Goal: Information Seeking & Learning: Check status

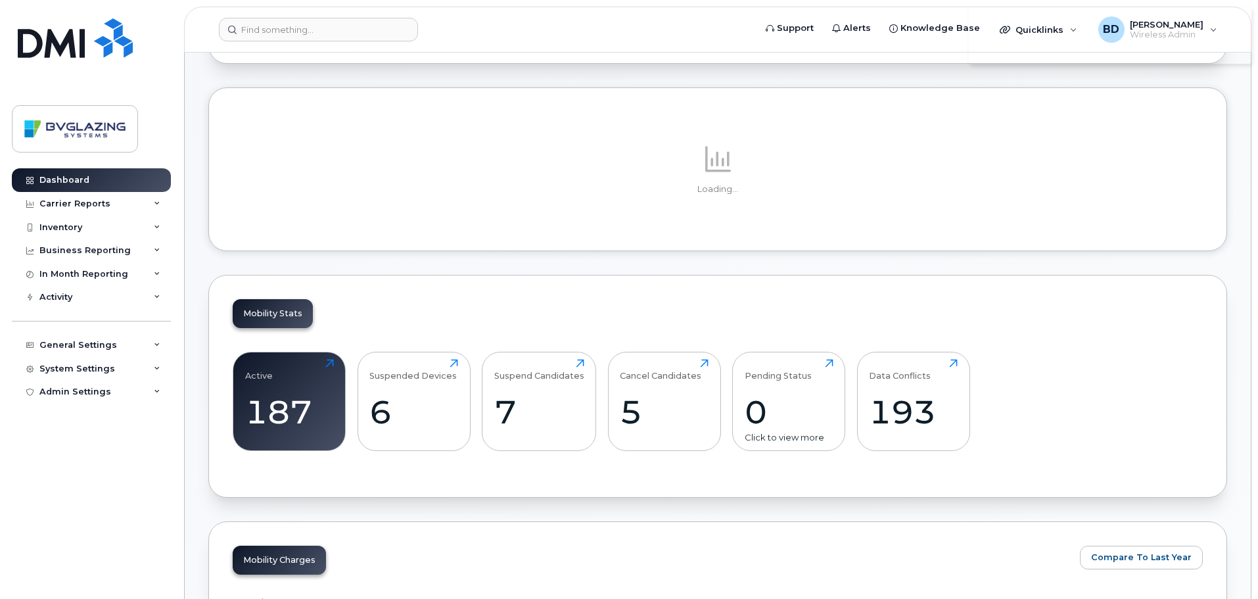
scroll to position [263, 0]
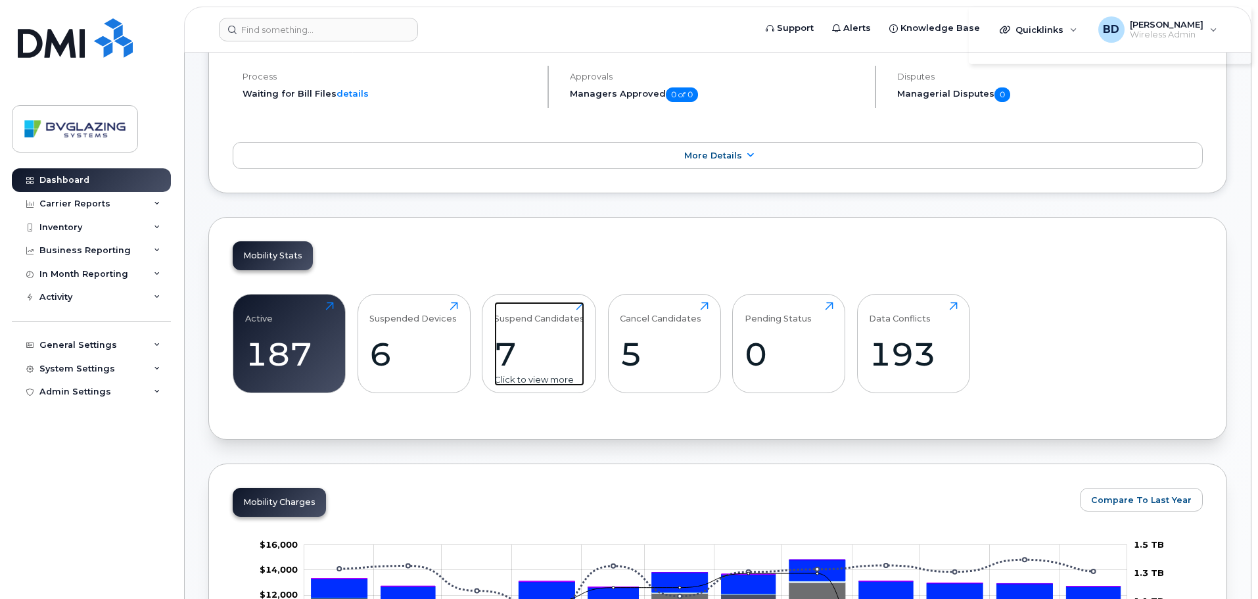
click at [550, 335] on div "7" at bounding box center [539, 354] width 90 height 39
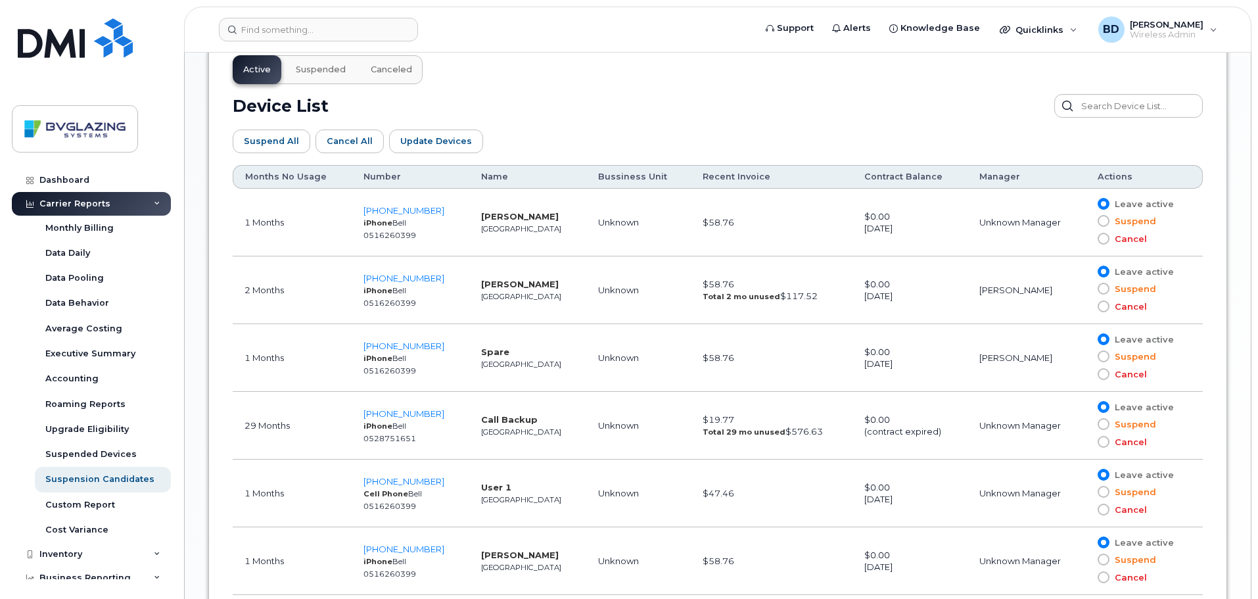
scroll to position [870, 0]
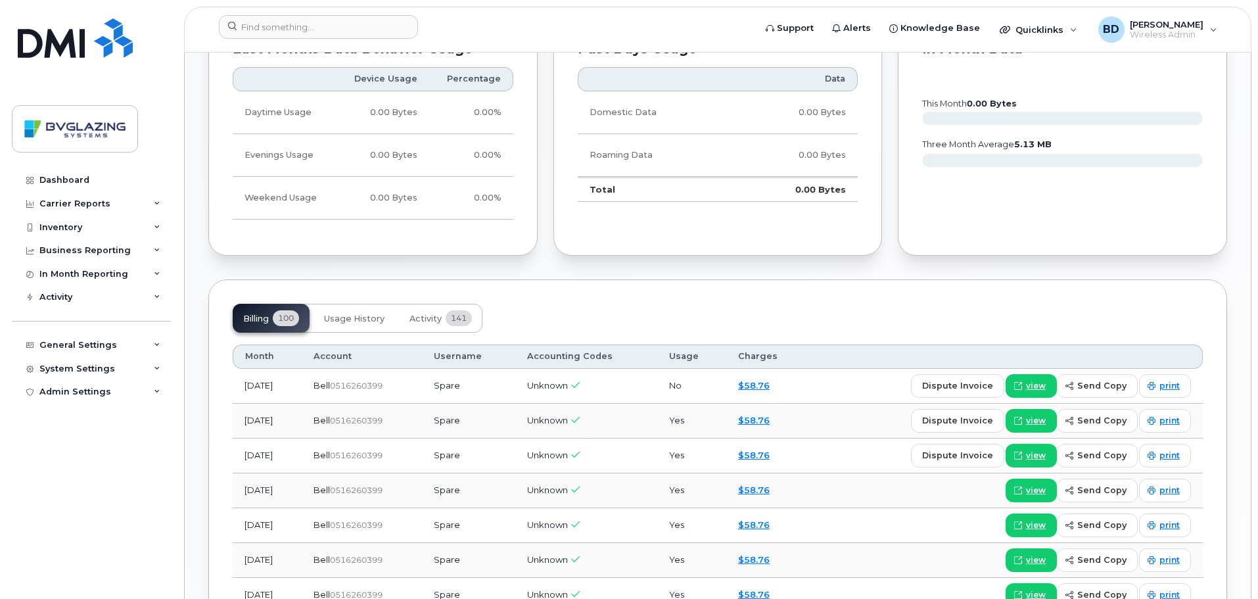
scroll to position [920, 0]
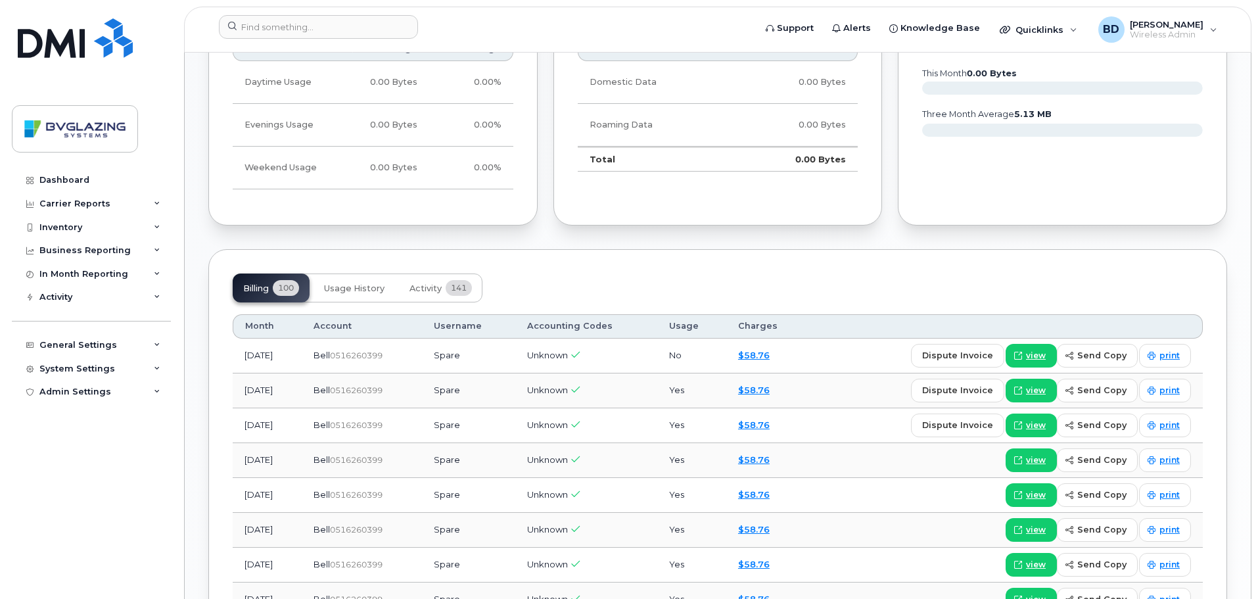
click at [269, 352] on td "[DATE]" at bounding box center [267, 356] width 69 height 35
click at [355, 291] on span "Usage History" at bounding box center [354, 288] width 60 height 11
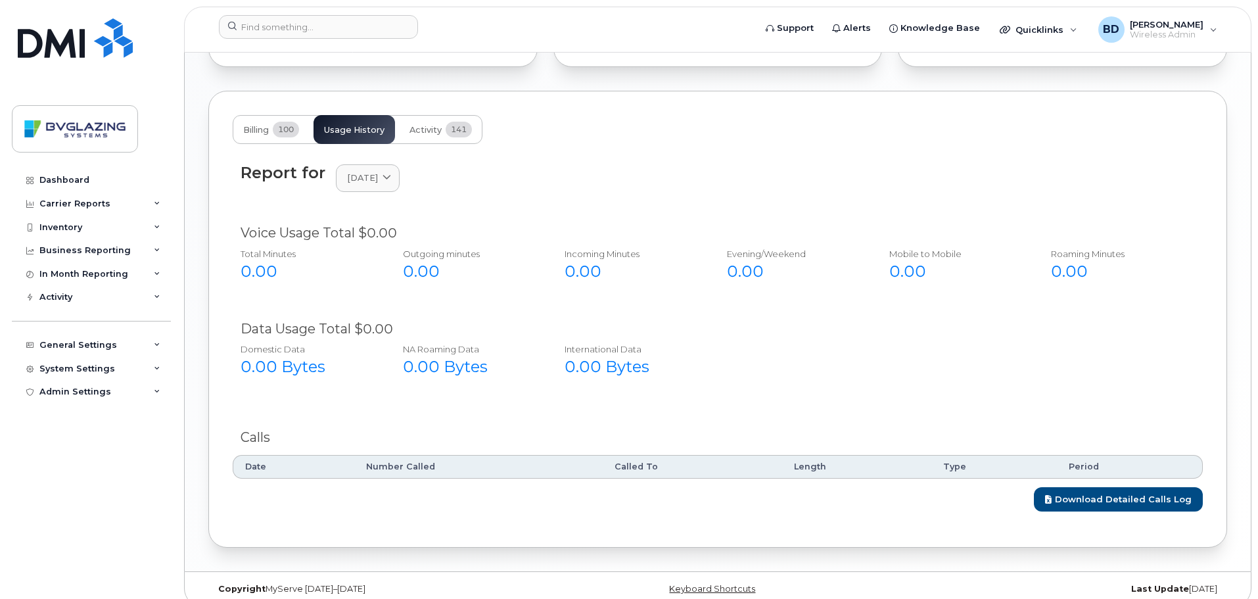
scroll to position [1093, 0]
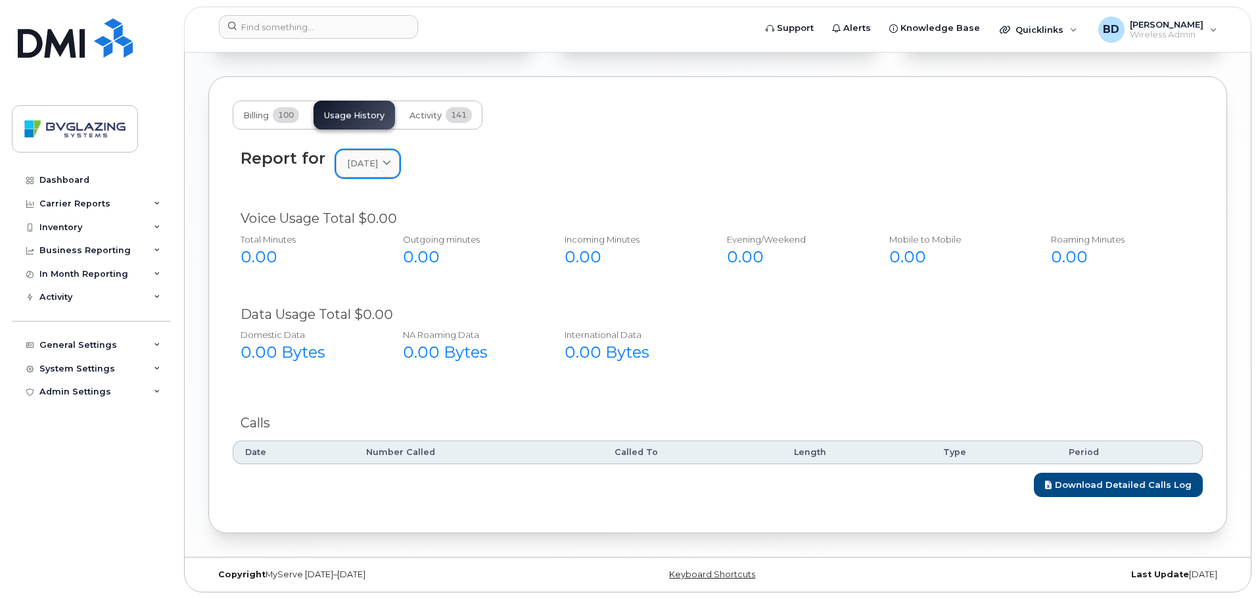
click at [378, 170] on span "September 2025" at bounding box center [362, 163] width 31 height 12
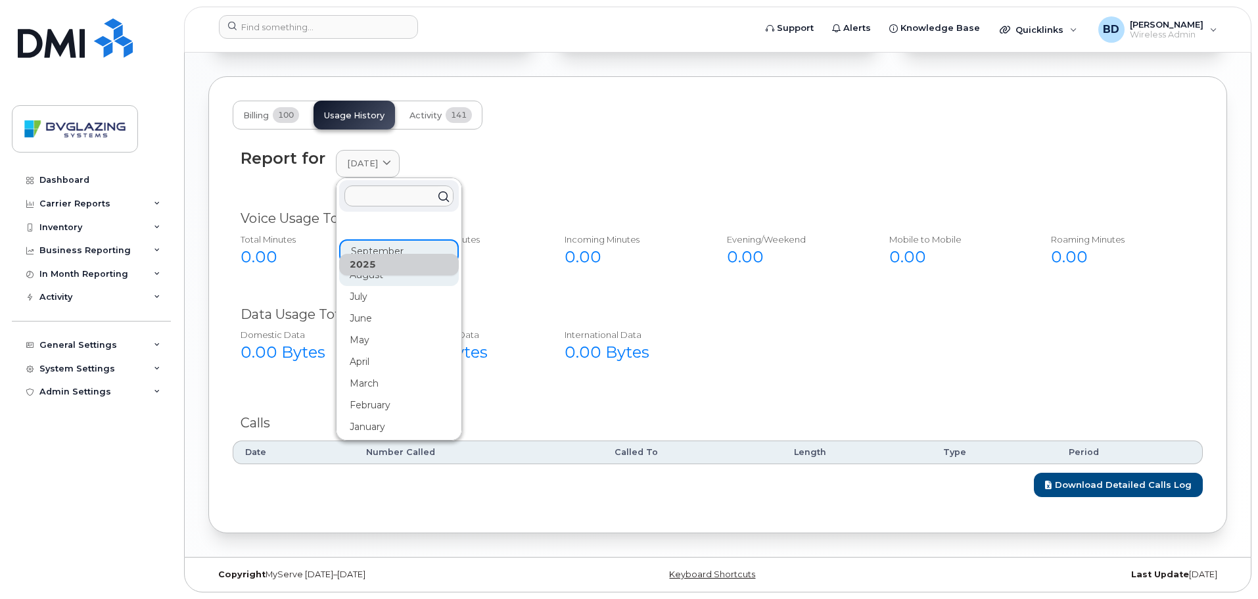
click at [391, 278] on div "August" at bounding box center [399, 275] width 120 height 22
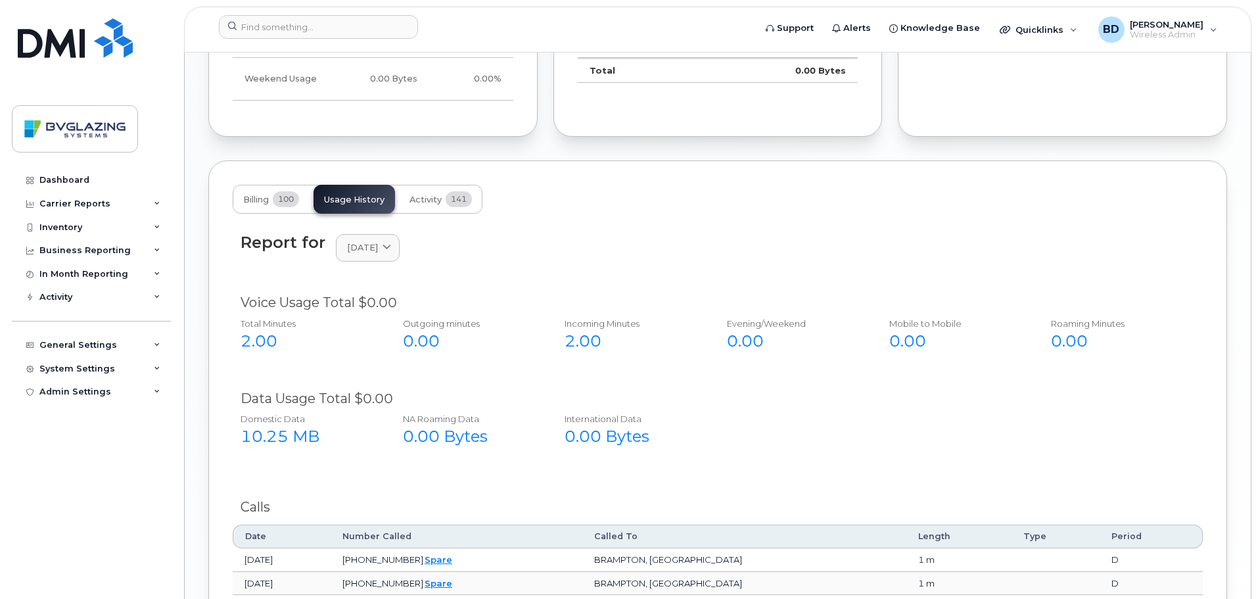
scroll to position [1008, 0]
click at [391, 252] on icon at bounding box center [387, 249] width 9 height 9
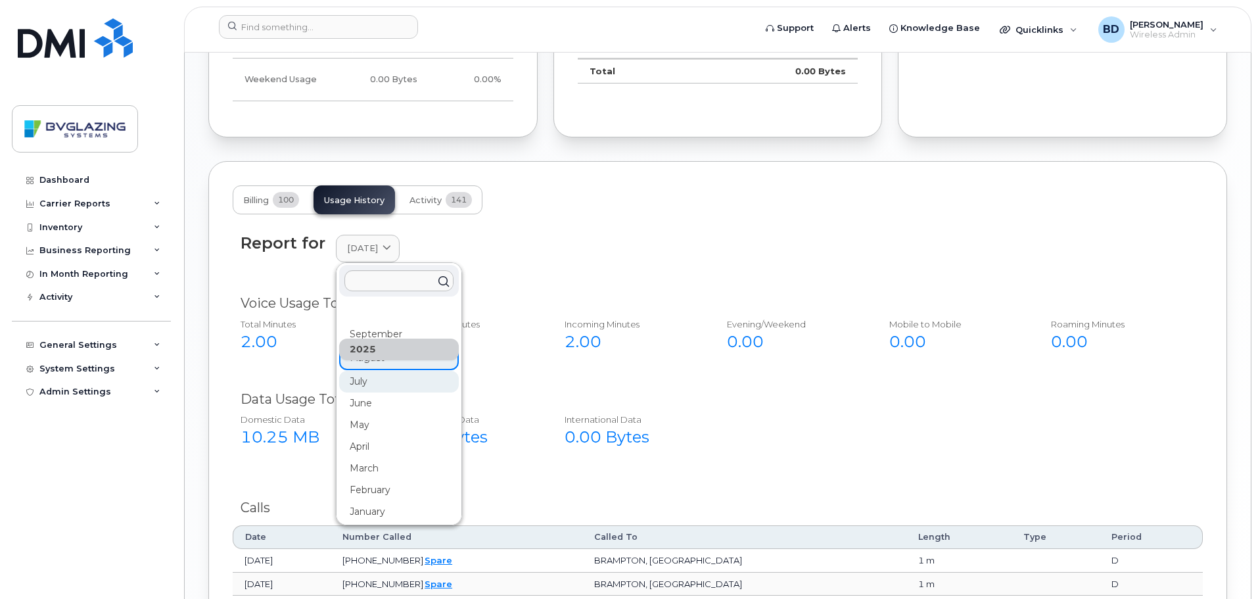
click at [375, 384] on div "July" at bounding box center [399, 382] width 120 height 22
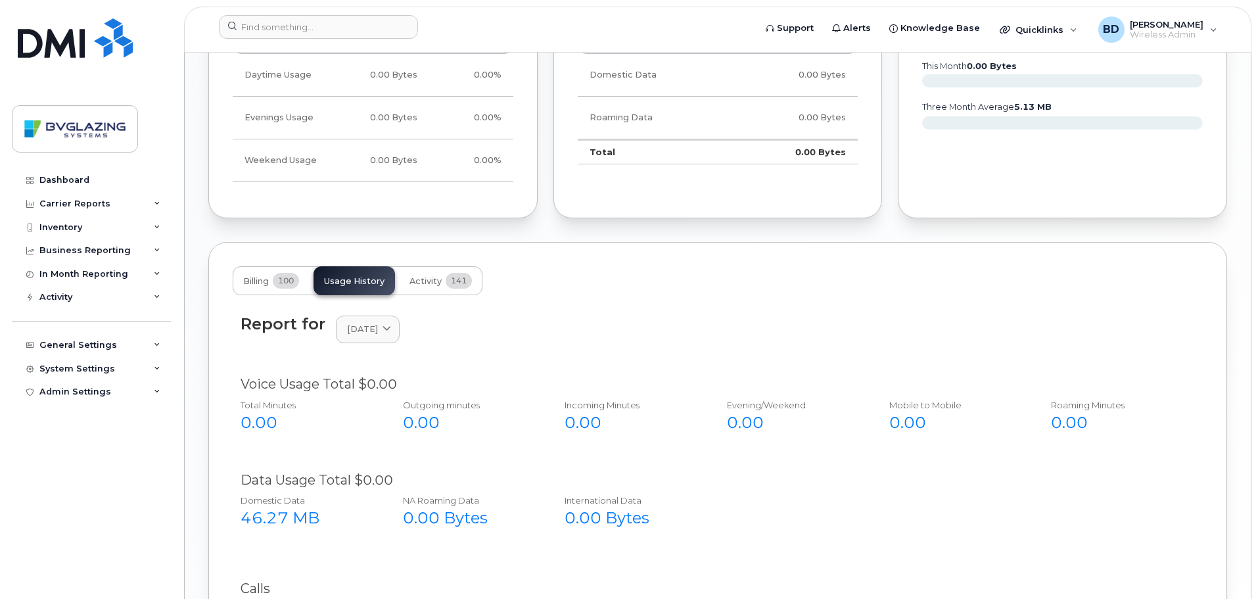
scroll to position [962, 0]
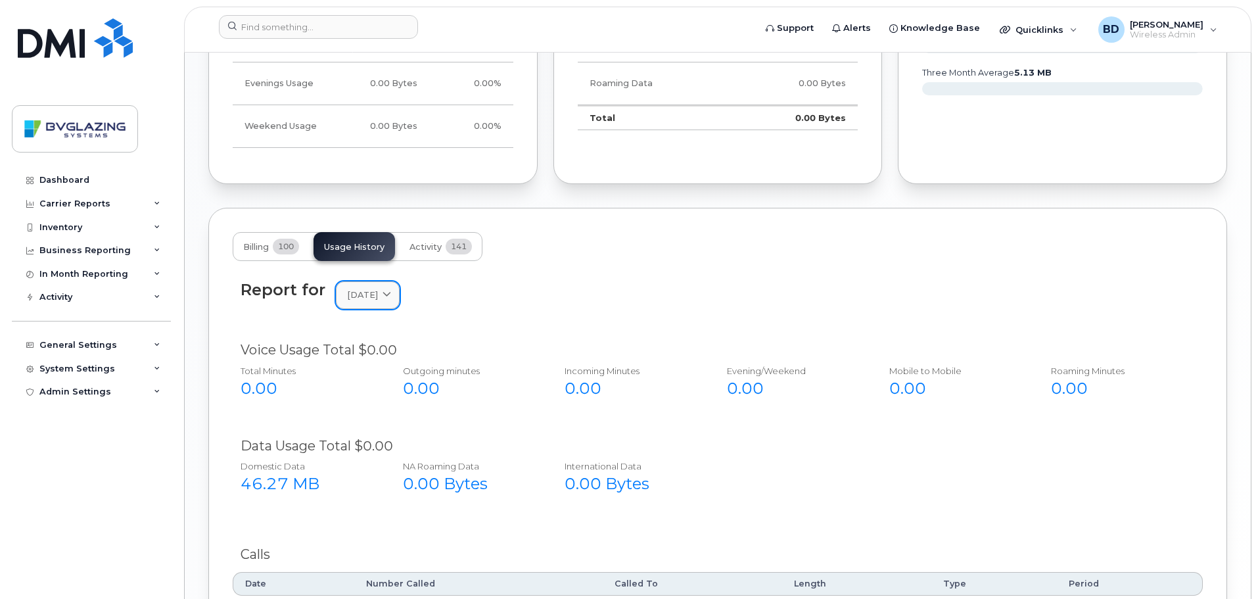
click at [378, 292] on span "July 2025" at bounding box center [362, 295] width 31 height 12
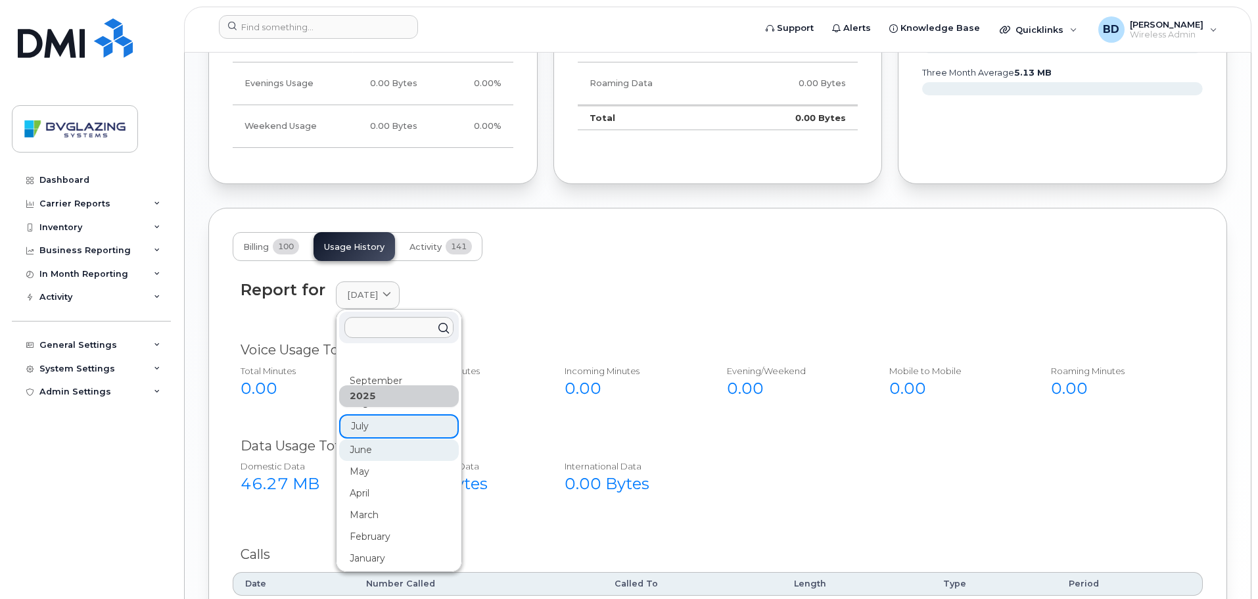
click at [382, 445] on div "June" at bounding box center [399, 450] width 120 height 22
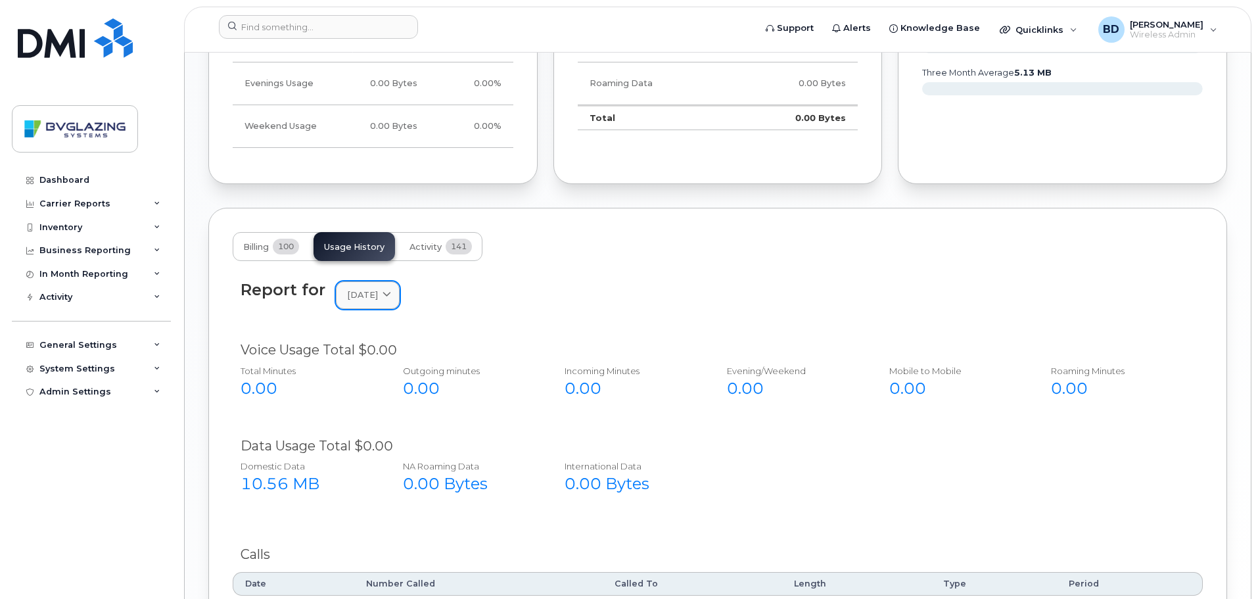
click at [393, 294] on span at bounding box center [387, 295] width 12 height 12
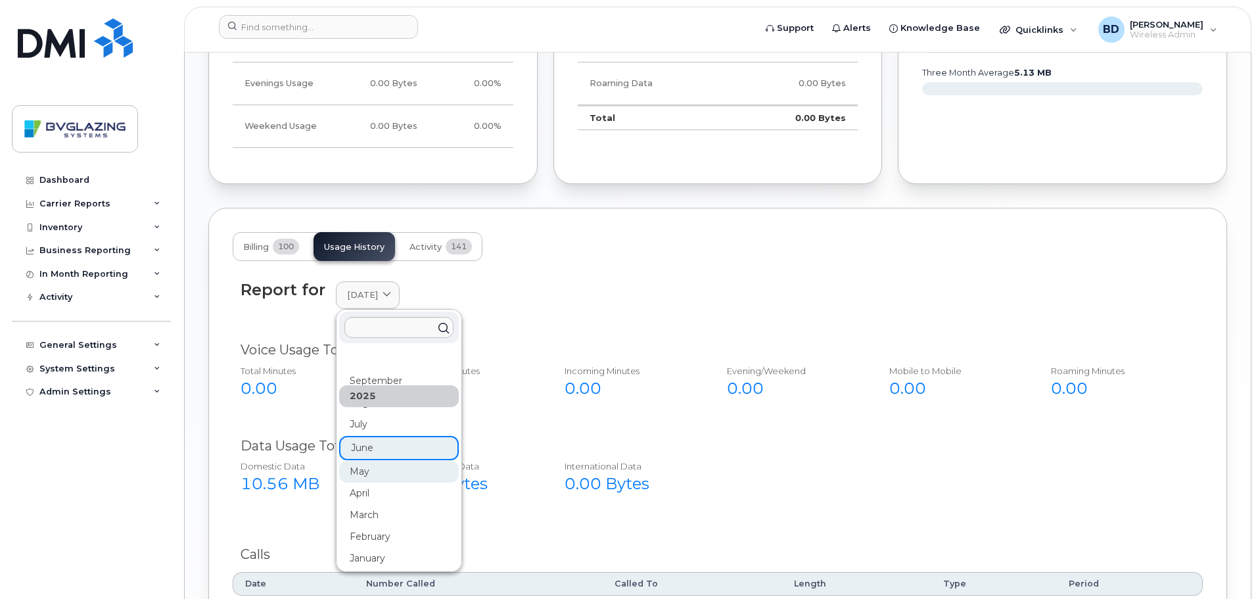
click at [369, 471] on div "May" at bounding box center [399, 472] width 120 height 22
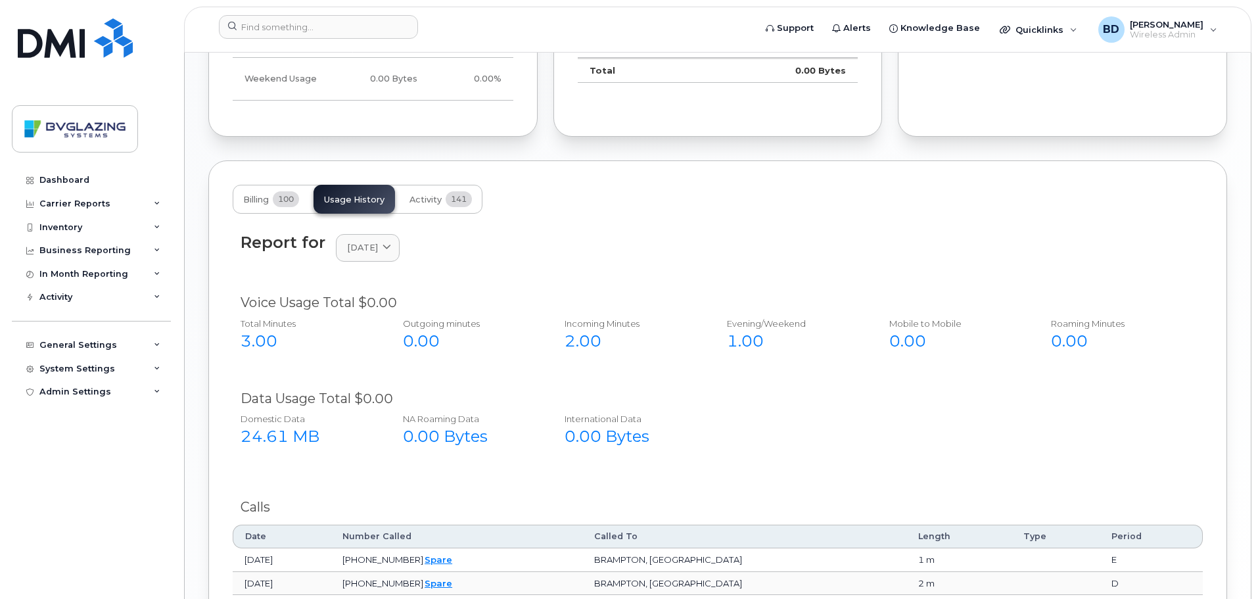
scroll to position [1008, 0]
click at [378, 247] on span "May 2025" at bounding box center [362, 248] width 31 height 12
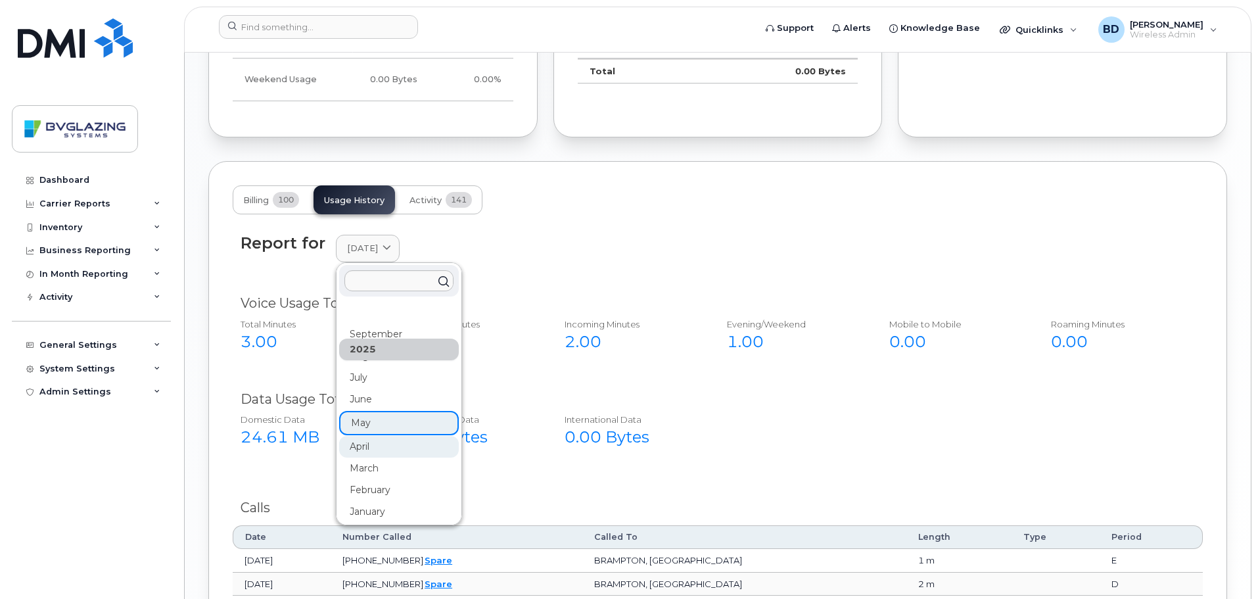
click at [384, 445] on div "April" at bounding box center [399, 447] width 120 height 22
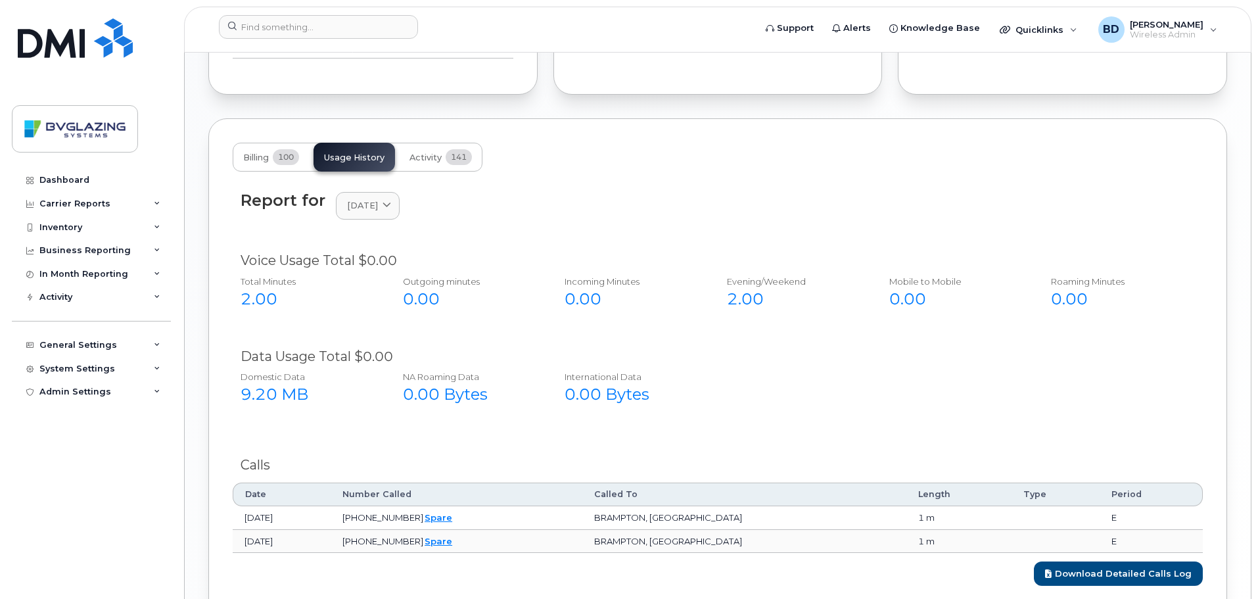
scroll to position [1140, 0]
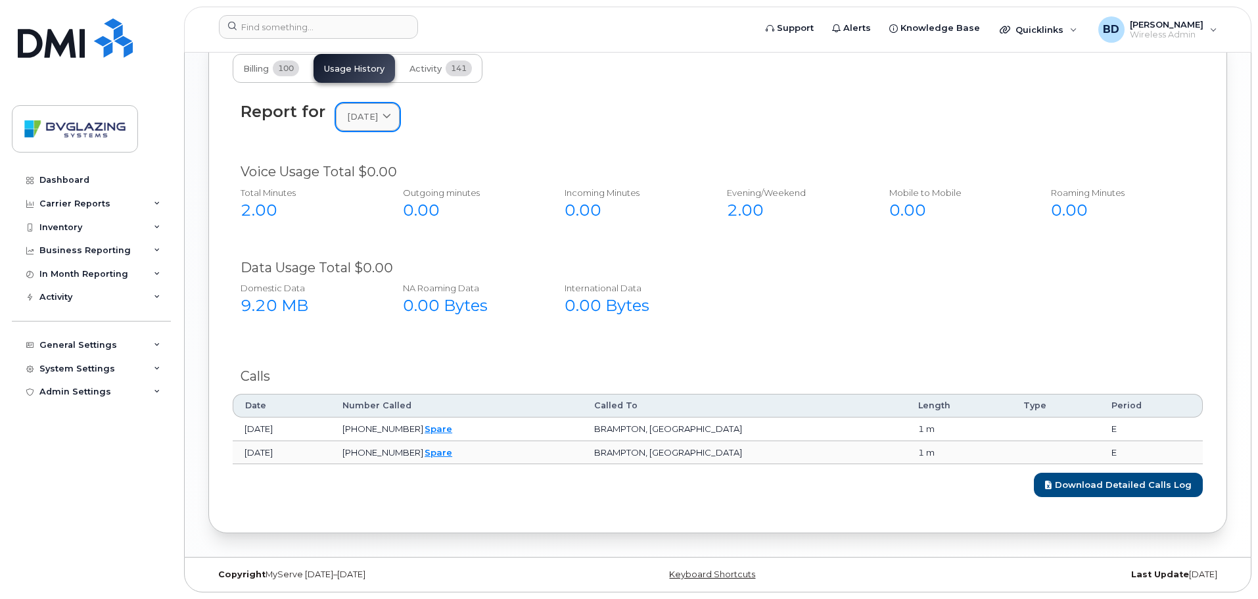
click at [388, 117] on div "April 2025" at bounding box center [367, 116] width 41 height 12
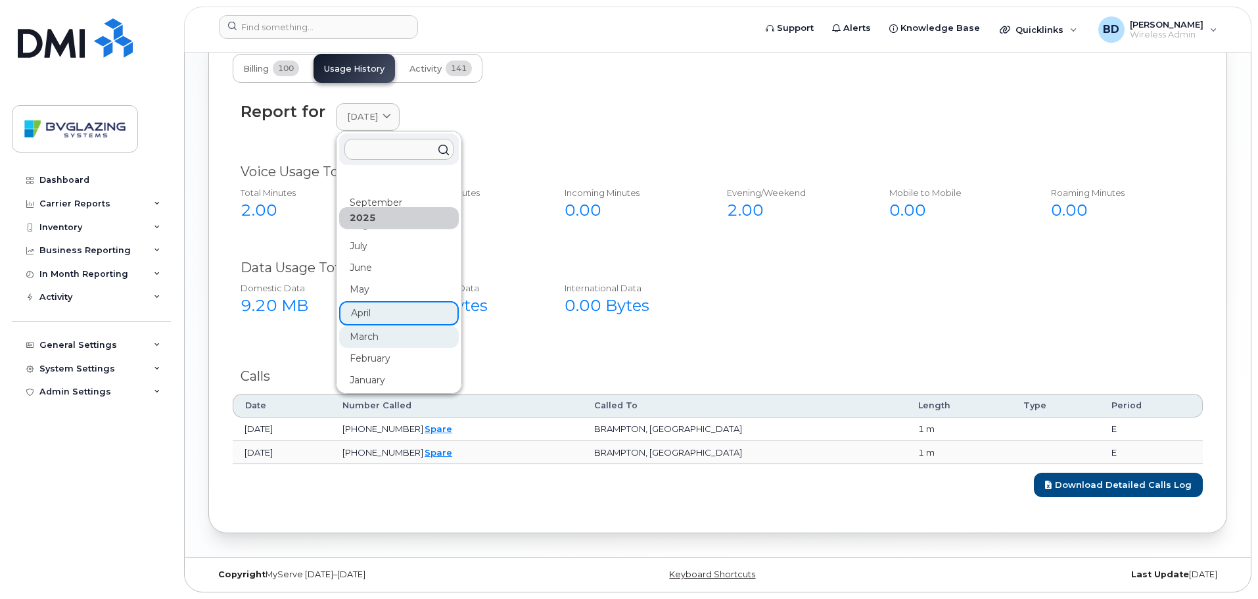
click at [382, 342] on div "March" at bounding box center [399, 337] width 120 height 22
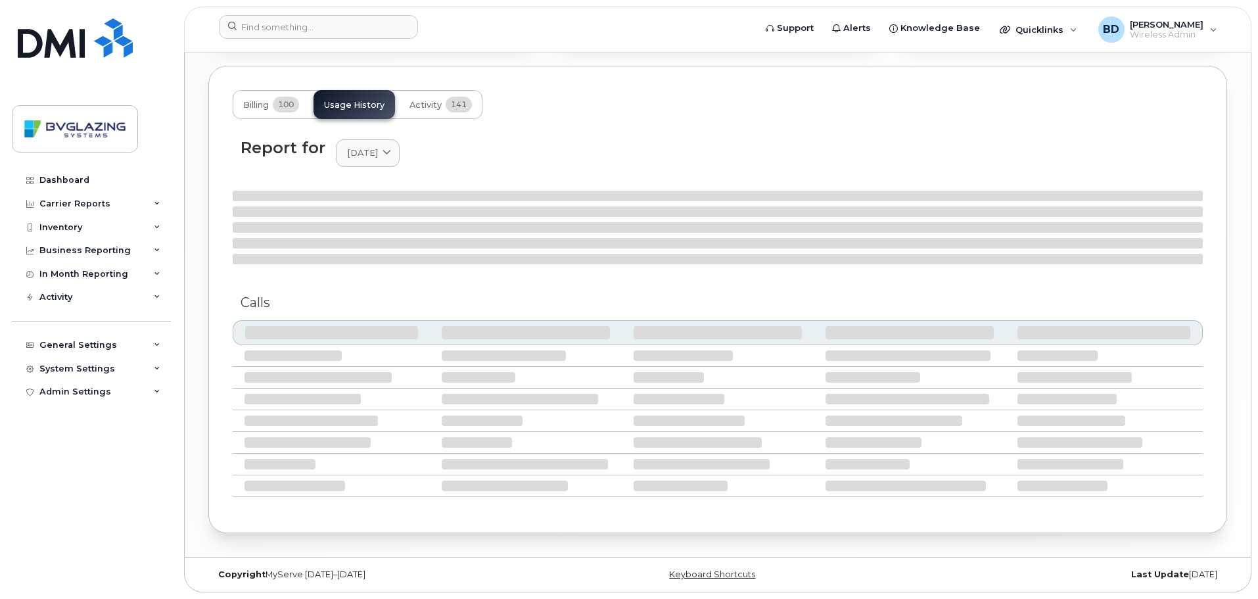
scroll to position [1116, 0]
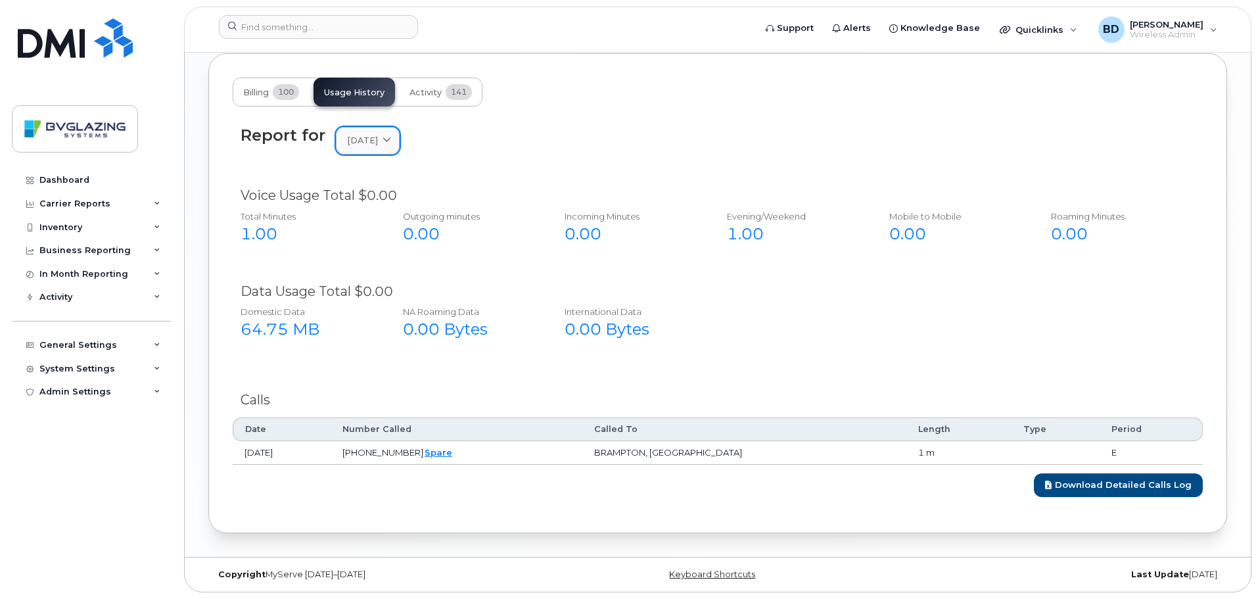
click at [378, 136] on span "March 2025" at bounding box center [362, 140] width 31 height 12
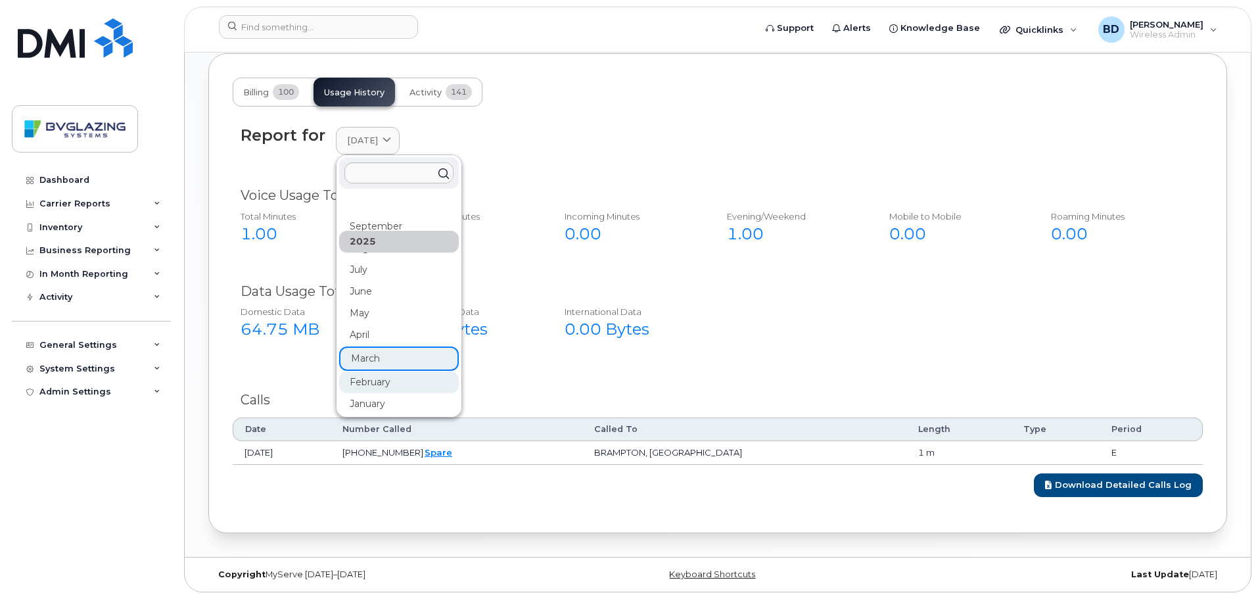
click at [373, 377] on div "February" at bounding box center [399, 382] width 120 height 22
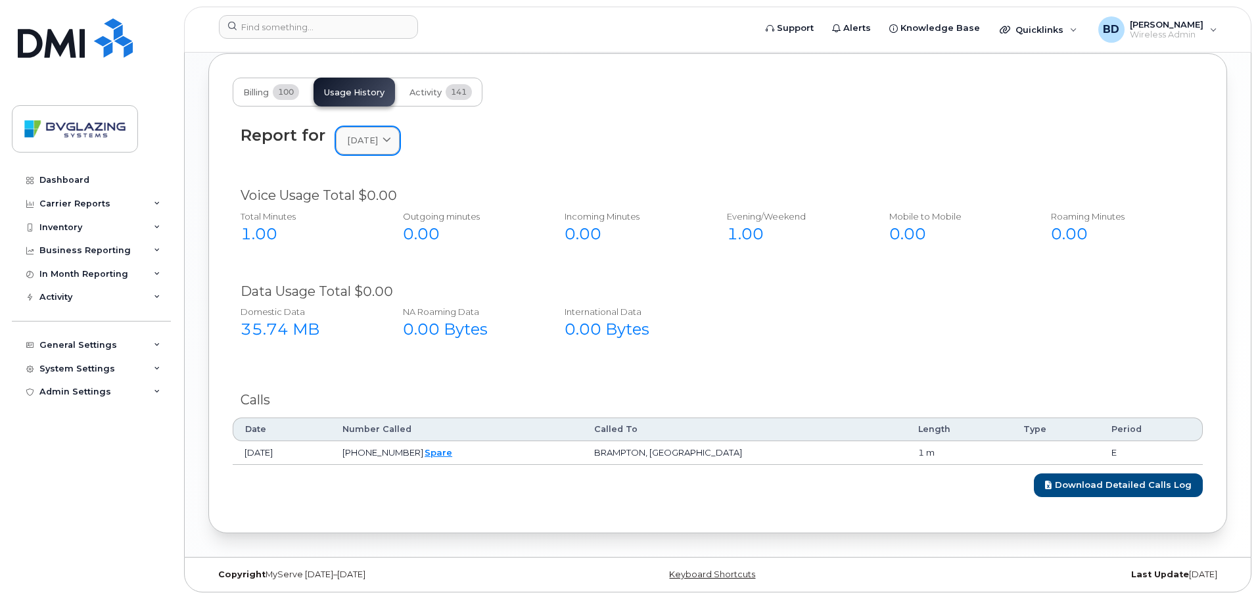
click at [378, 135] on span "February 2025" at bounding box center [362, 140] width 31 height 12
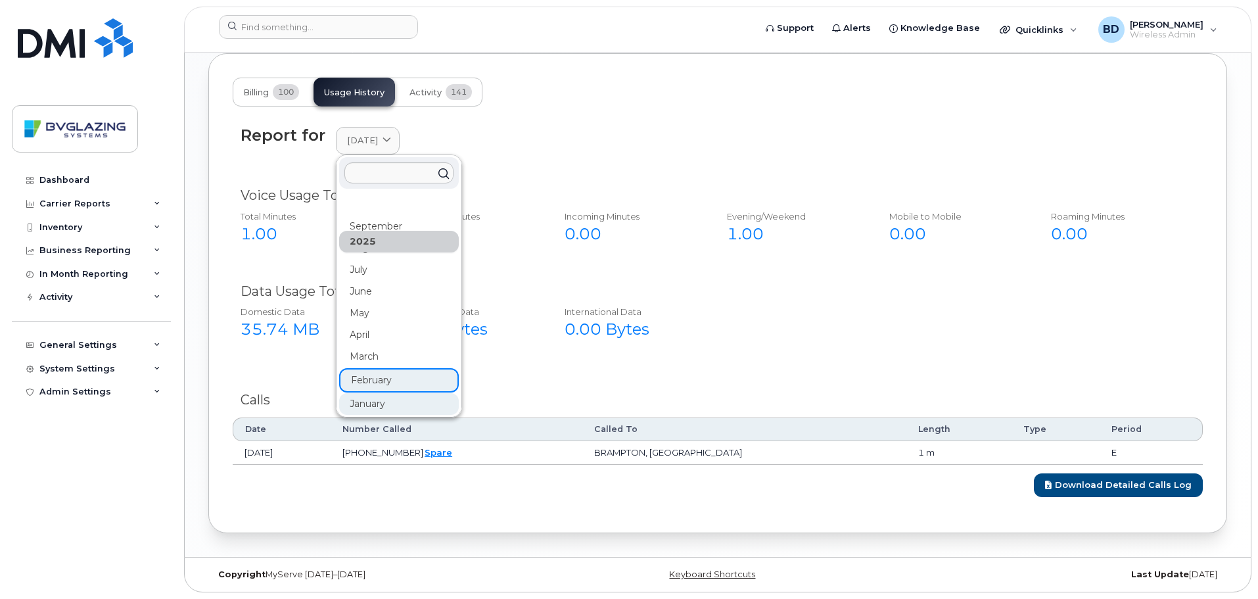
click at [369, 406] on div "January" at bounding box center [399, 404] width 120 height 22
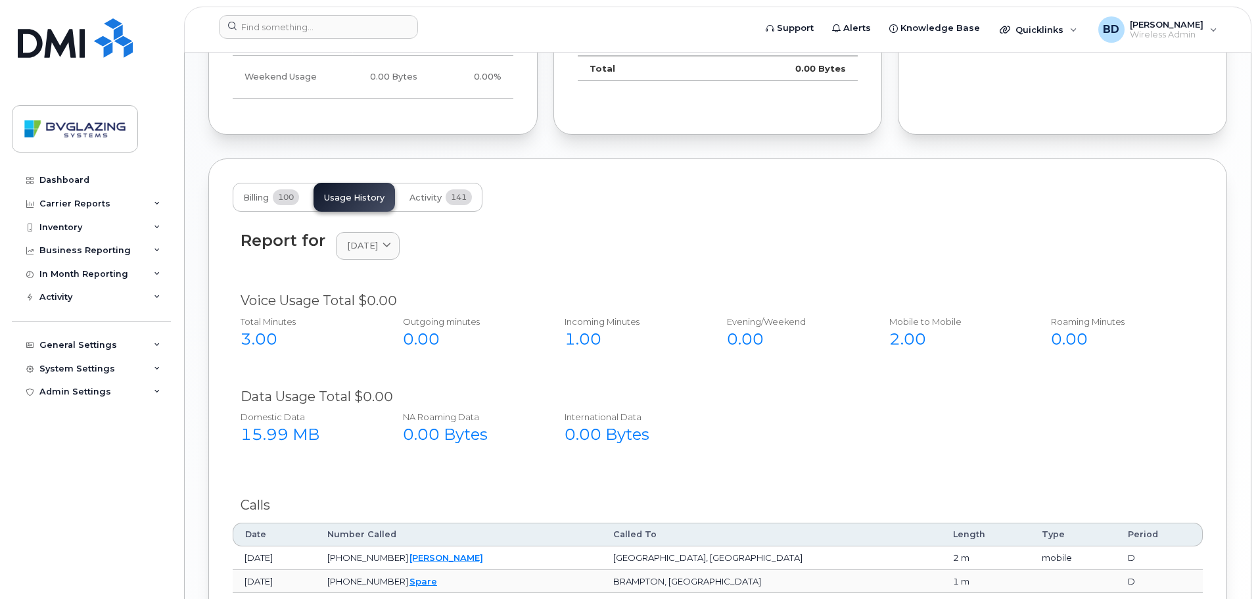
scroll to position [787, 0]
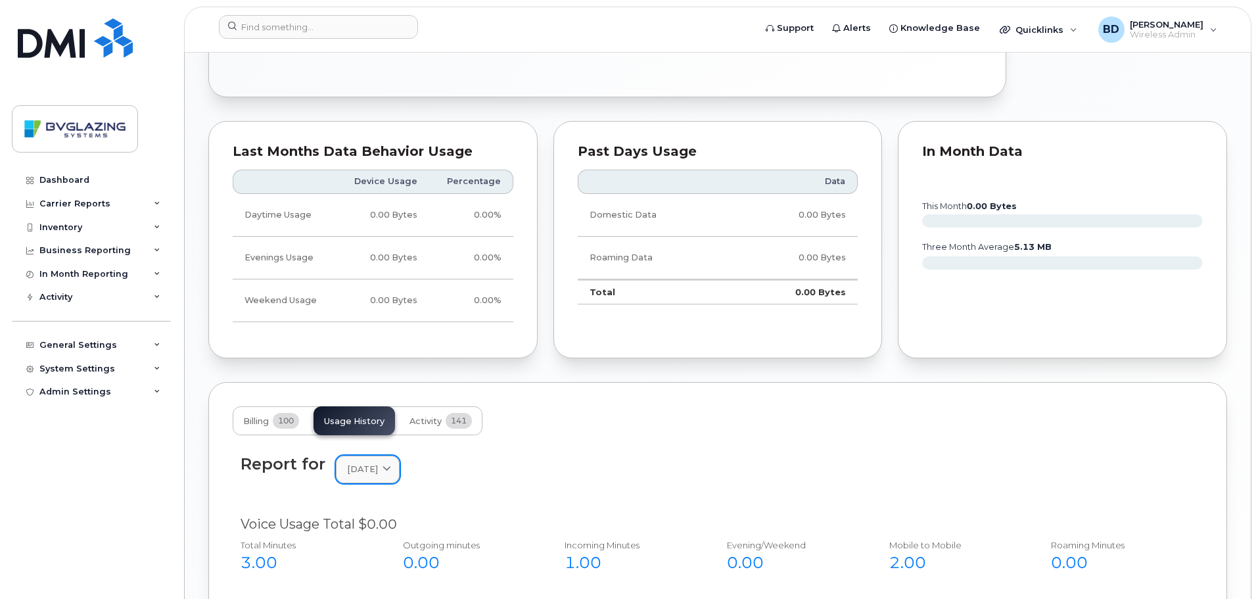
click at [393, 468] on span at bounding box center [387, 469] width 12 height 12
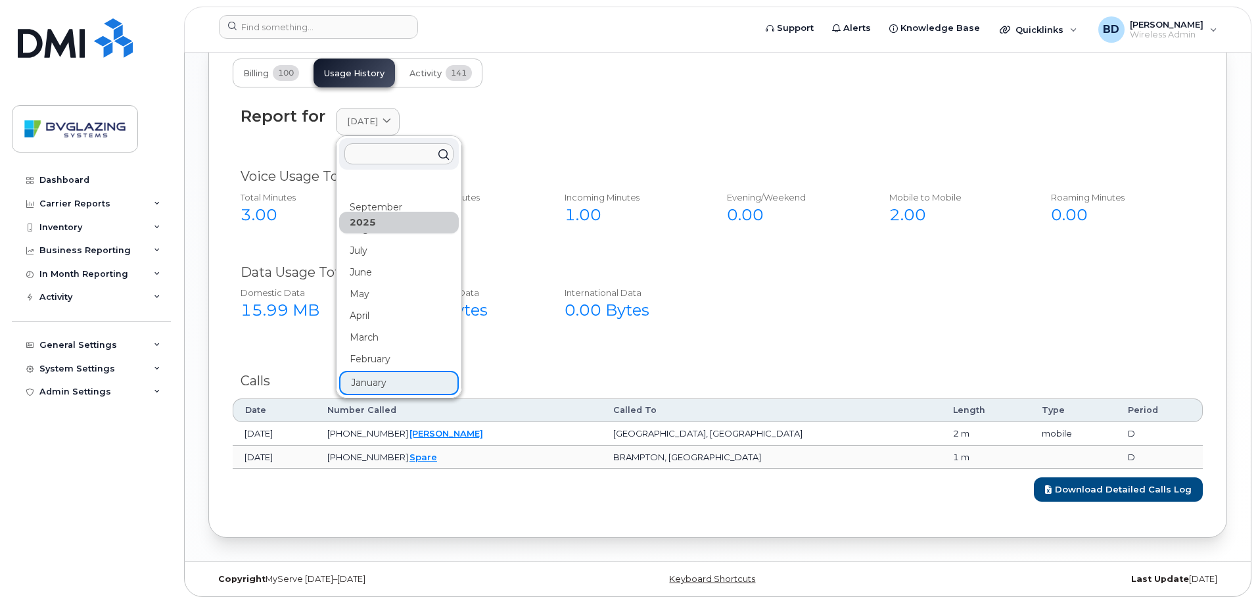
scroll to position [1140, 0]
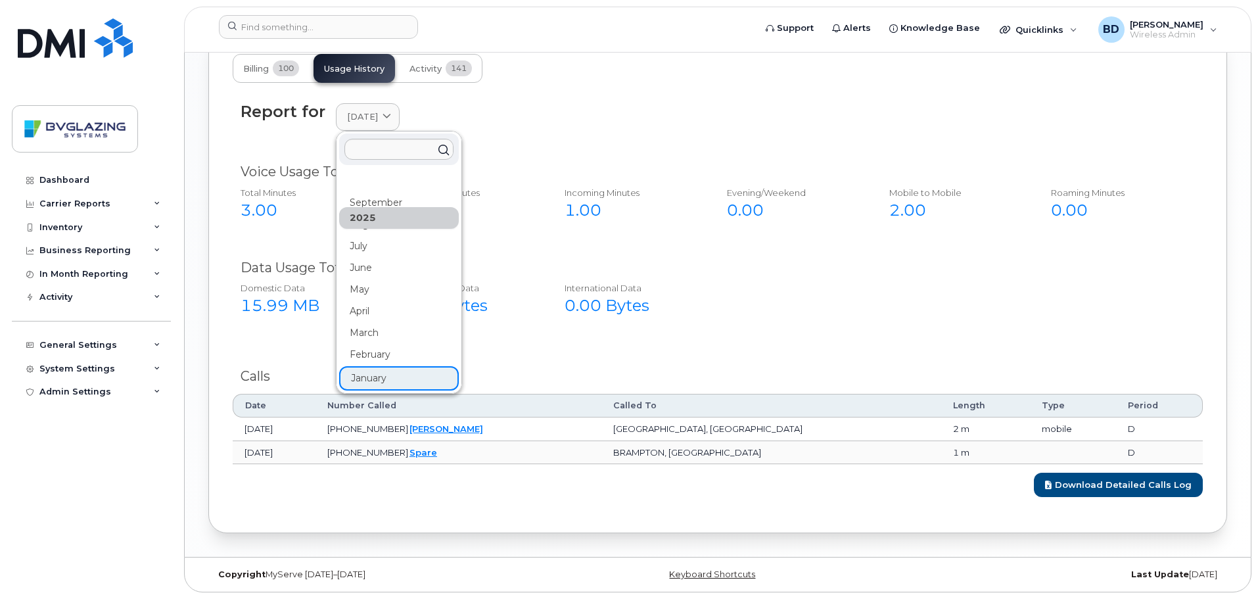
click at [862, 304] on div "Domestic Data 15.99 MB NA Roaming Data 0.00 Bytes International Data 0.00 Bytes" at bounding box center [708, 303] width 973 height 53
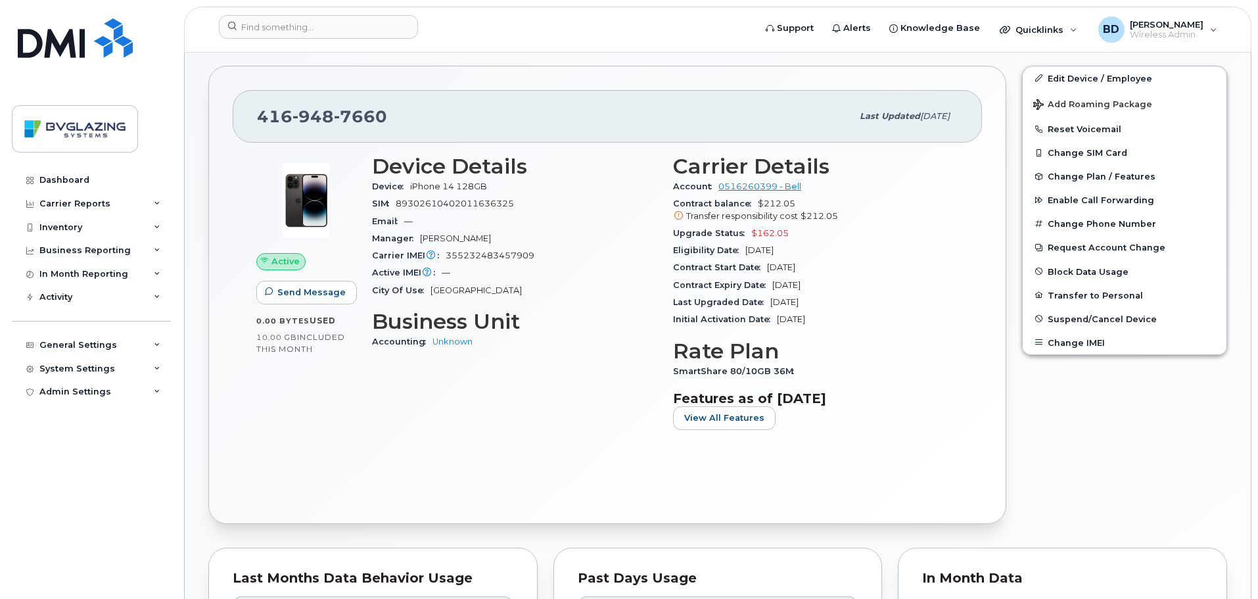
scroll to position [351, 0]
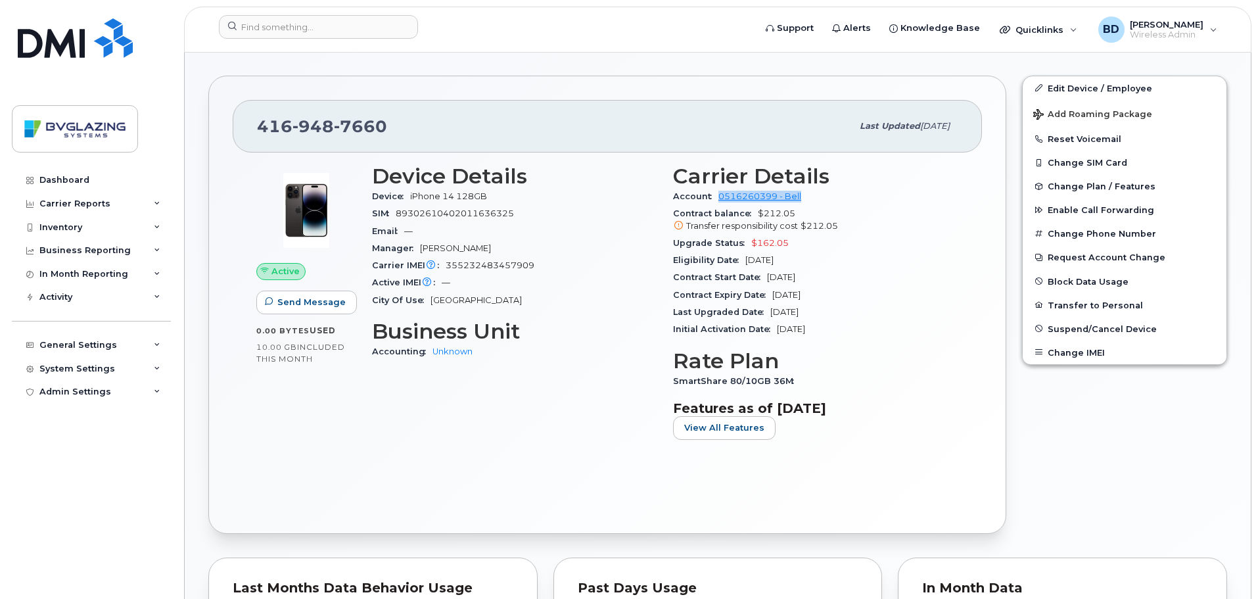
drag, startPoint x: 818, startPoint y: 193, endPoint x: 717, endPoint y: 190, distance: 100.6
click at [717, 190] on div "Account 0516260399 - Bell" at bounding box center [815, 196] width 285 height 17
copy link "0516260399 - Bell"
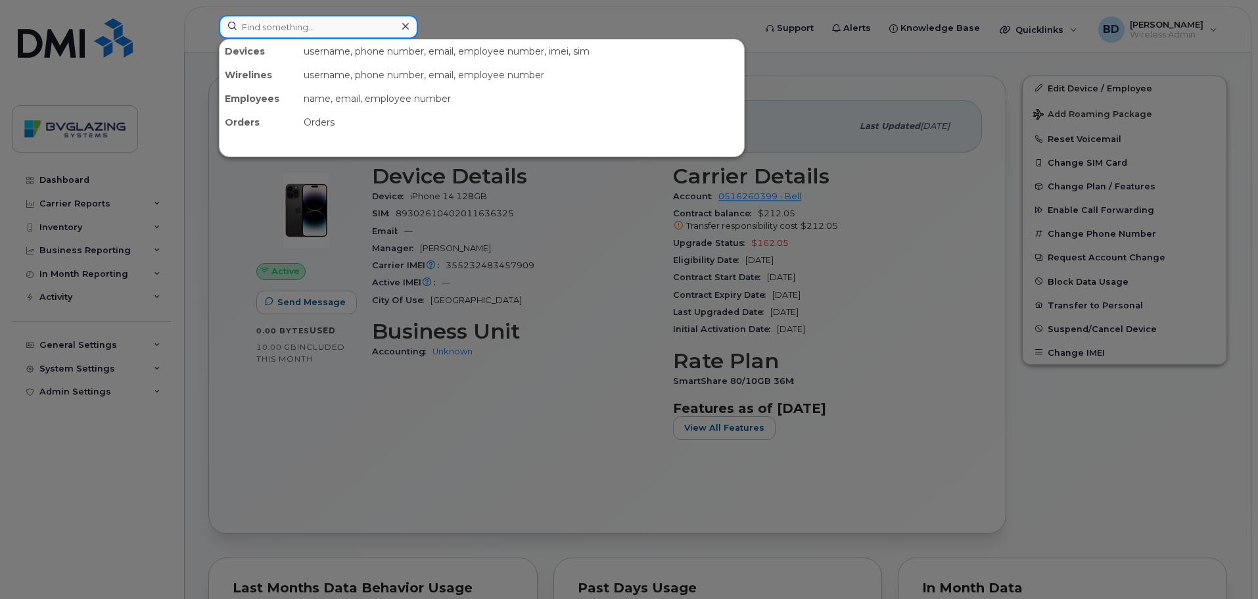
click at [319, 28] on input at bounding box center [318, 27] width 199 height 24
type input "p"
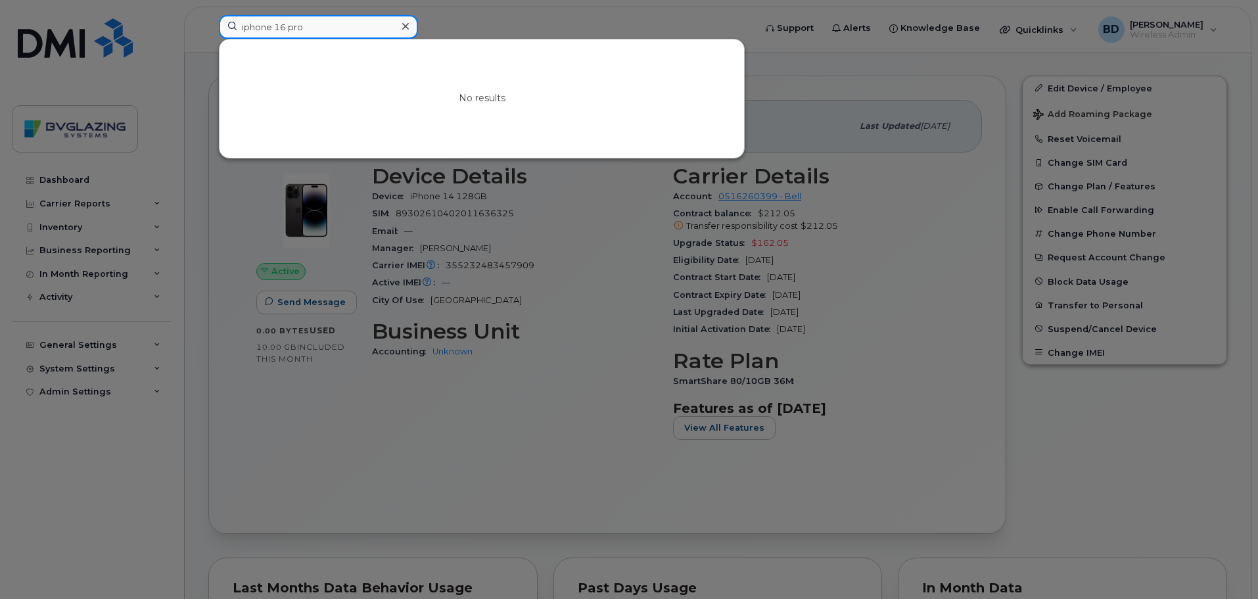
type input "iphone 16 pro"
click at [54, 176] on div at bounding box center [629, 299] width 1258 height 599
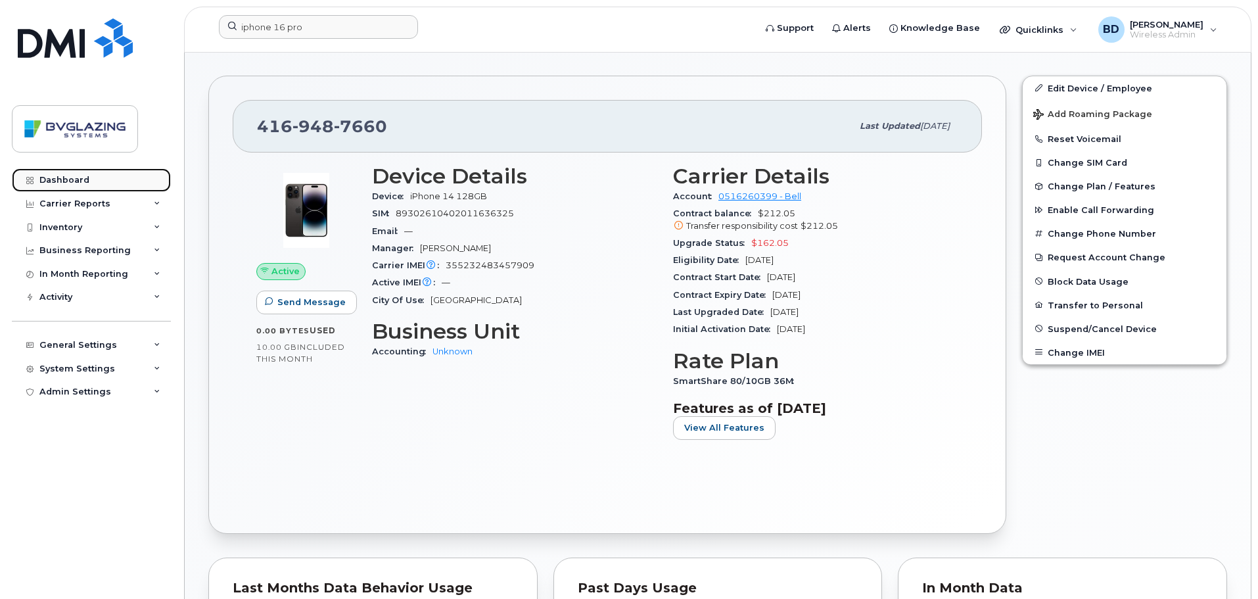
click at [54, 176] on div "Dashboard" at bounding box center [64, 180] width 50 height 11
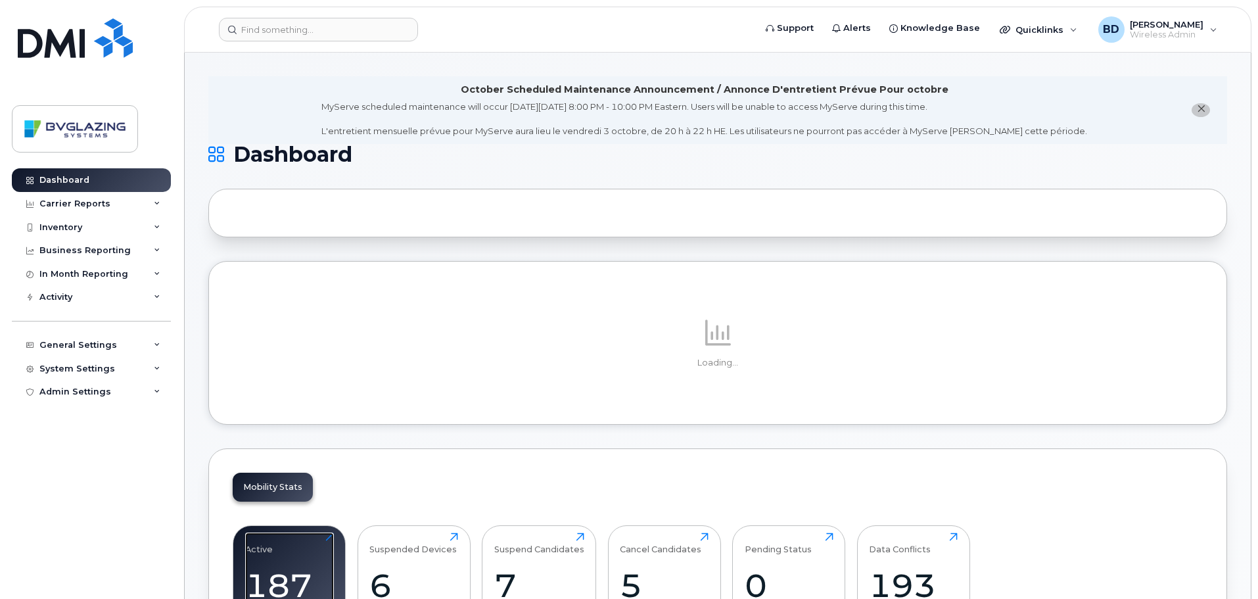
click at [279, 584] on div "187" at bounding box center [289, 585] width 89 height 39
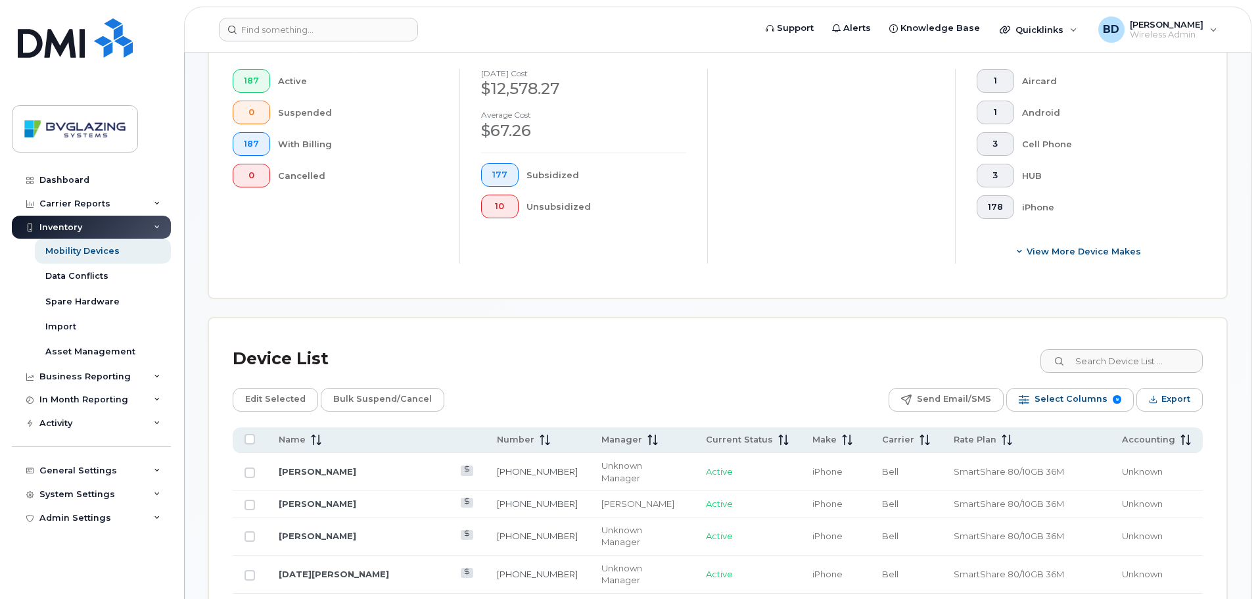
scroll to position [394, 0]
